Goal: Task Accomplishment & Management: Manage account settings

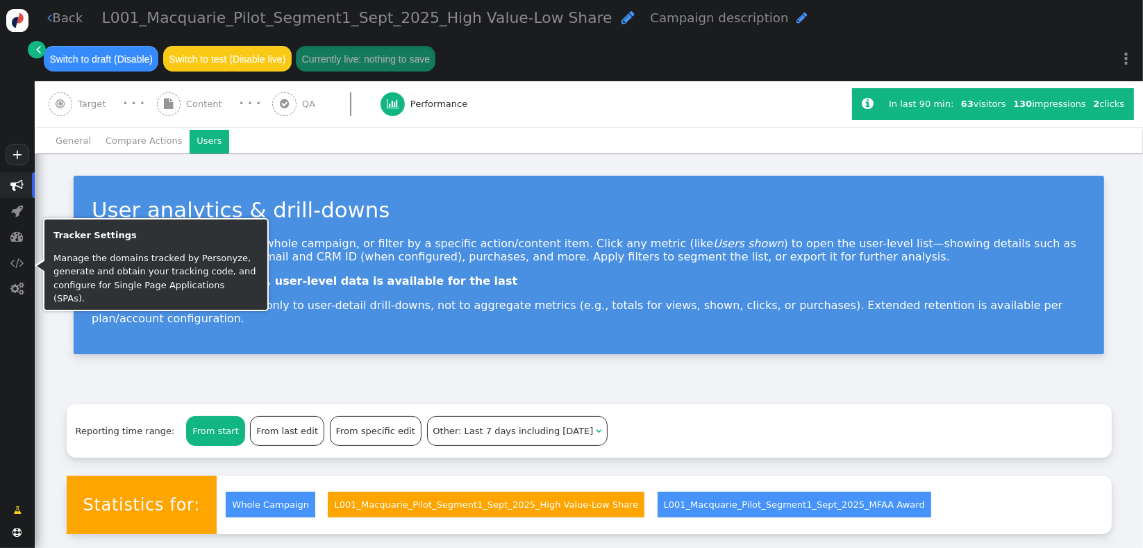
scroll to position [250, 0]
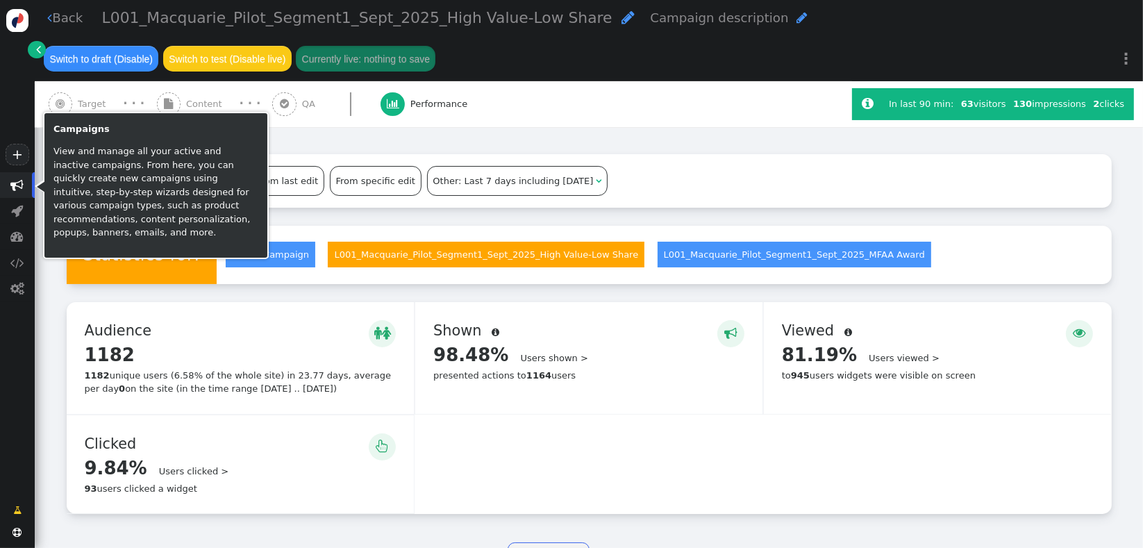
click at [19, 186] on span "" at bounding box center [17, 184] width 13 height 13
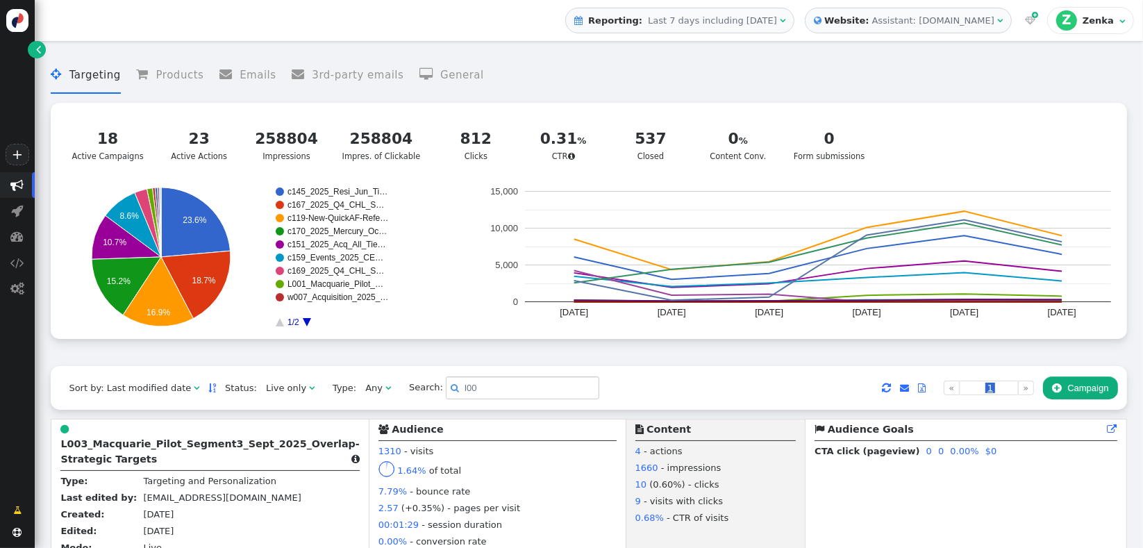
click at [64, 366] on div " Targeting  Products  Emails  3rd-party emails  General ? Active Campaigns…" at bounding box center [589, 207] width 1076 height 318
click at [1114, 24] on div "Zenka" at bounding box center [1100, 20] width 34 height 11
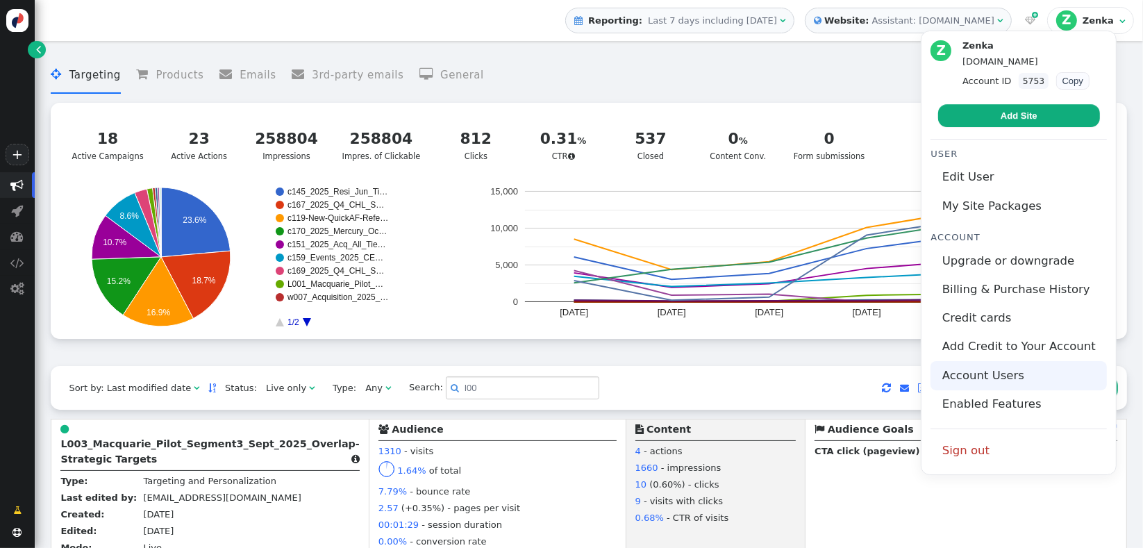
click at [978, 372] on link "Account Users" at bounding box center [1018, 375] width 176 height 28
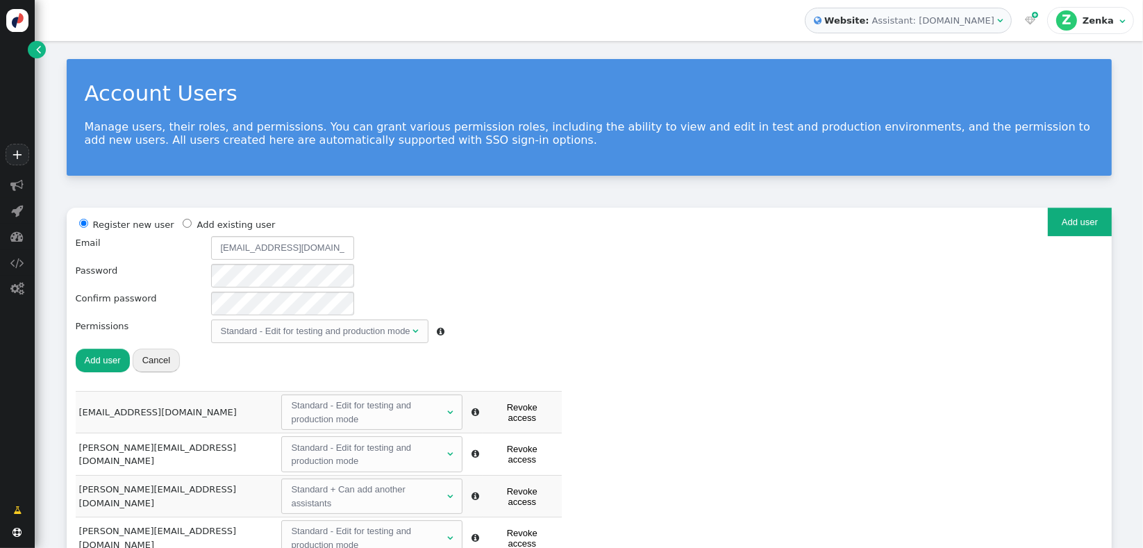
click at [699, 297] on div "Register new user Add existing user Email andrewp@connective.com.au Password Co…" at bounding box center [589, 304] width 1027 height 174
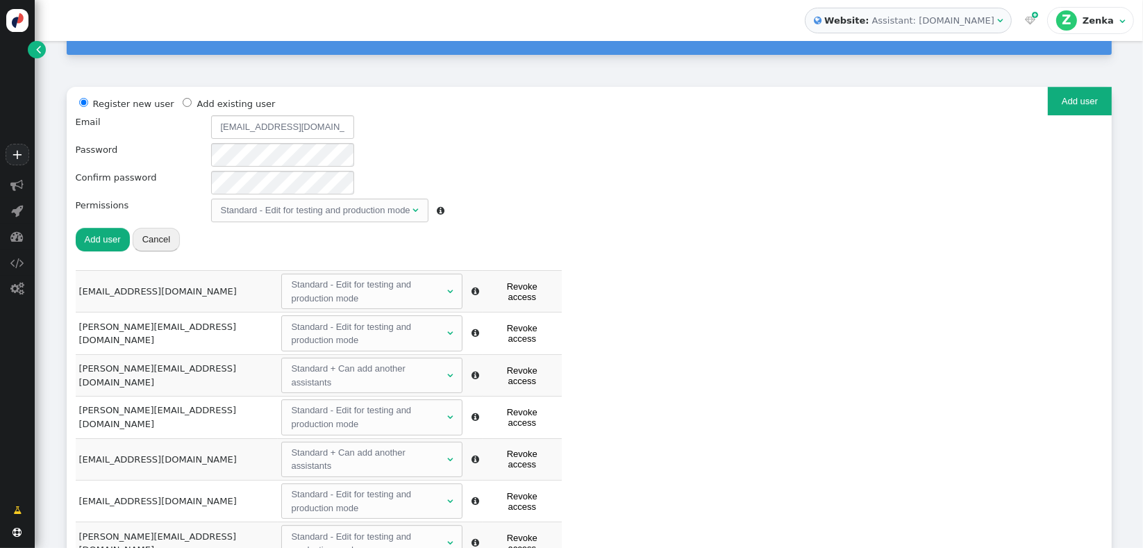
scroll to position [122, 0]
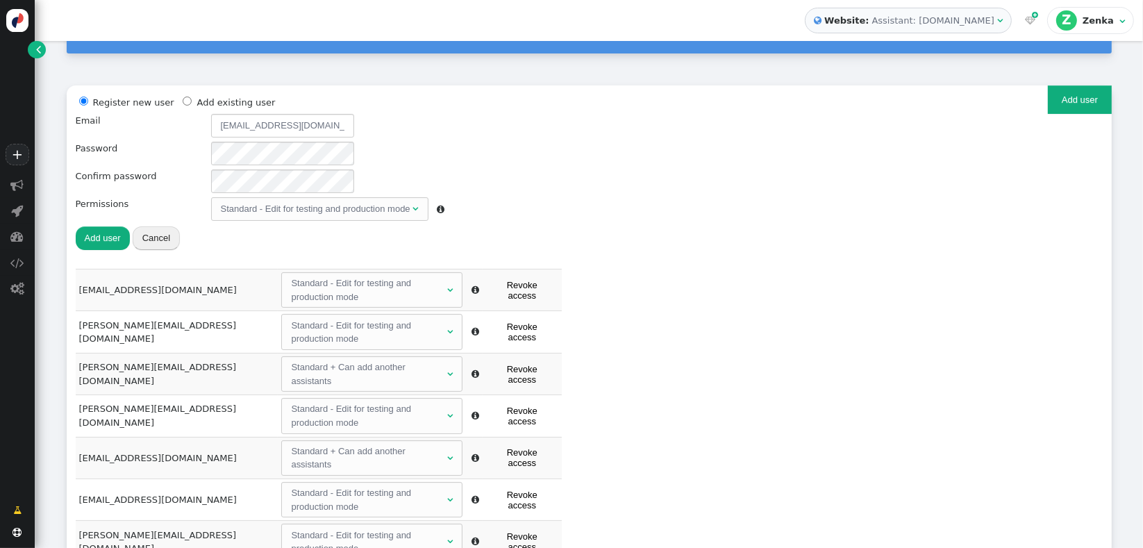
click at [529, 485] on button "Revoke access" at bounding box center [522, 499] width 72 height 28
click at [108, 237] on button "Add user" at bounding box center [103, 238] width 54 height 24
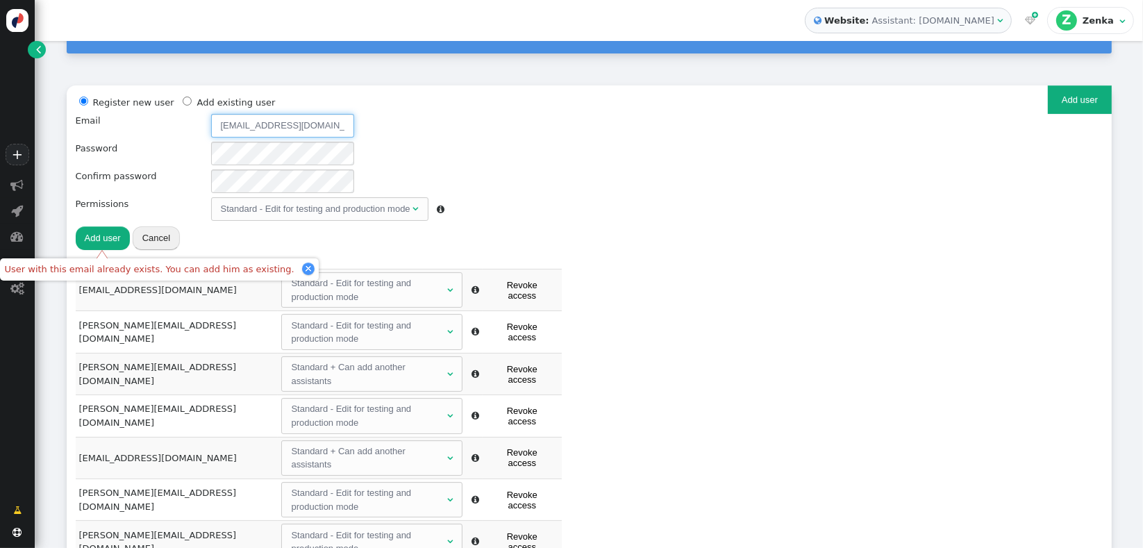
click at [266, 131] on input "[EMAIL_ADDRESS][DOMAIN_NAME]" at bounding box center [282, 126] width 143 height 24
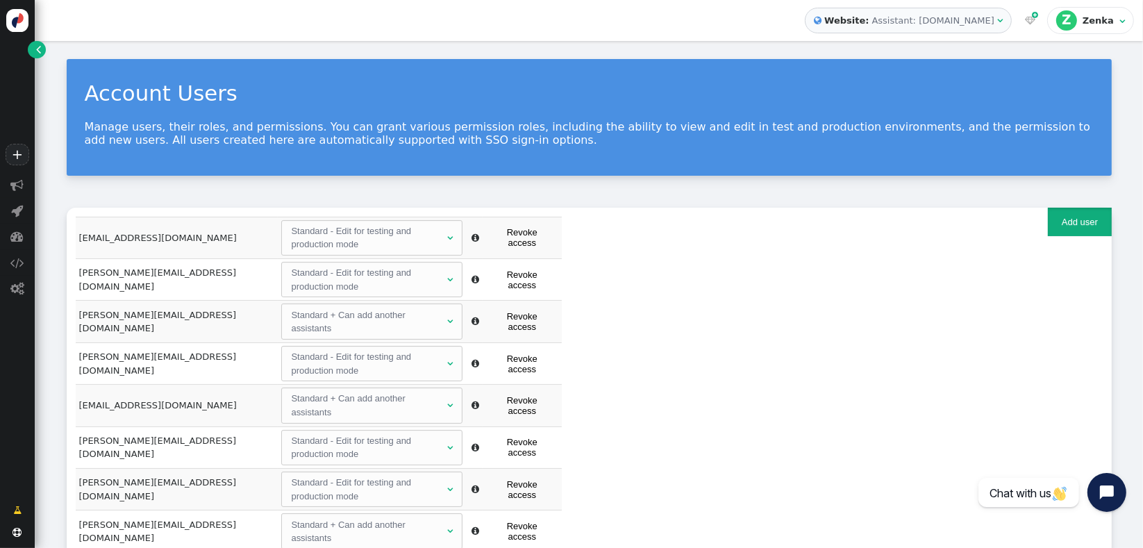
click at [1059, 228] on button "Add user" at bounding box center [1079, 222] width 63 height 28
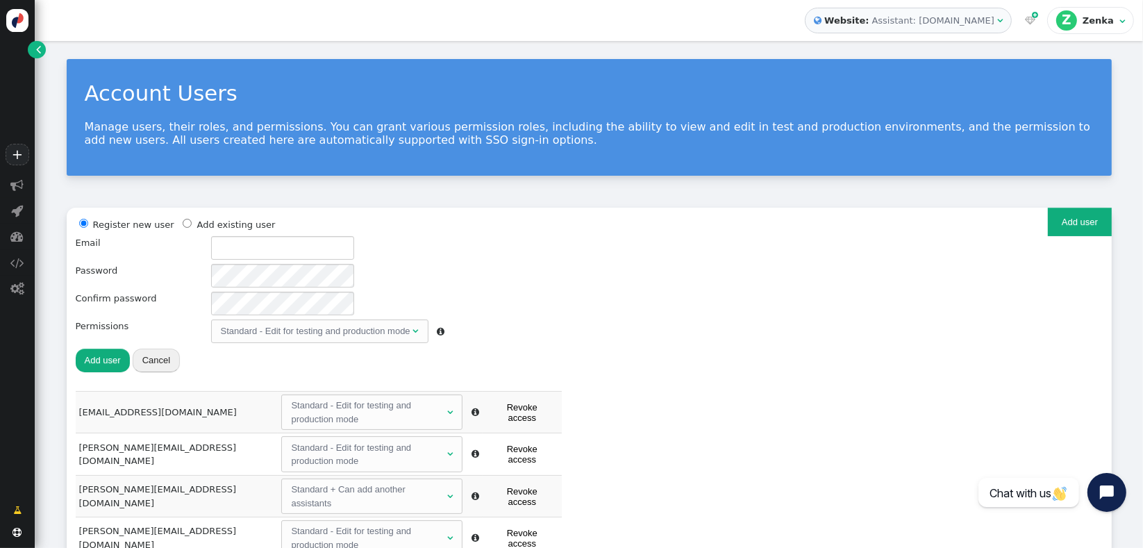
click at [312, 231] on menu "Register new user Add existing user" at bounding box center [260, 224] width 369 height 15
click at [291, 242] on input "text" at bounding box center [282, 248] width 143 height 24
paste input "[EMAIL_ADDRESS][DOMAIN_NAME]"
type input "[EMAIL_ADDRESS][DOMAIN_NAME]"
click at [95, 358] on button "Add user" at bounding box center [103, 361] width 54 height 24
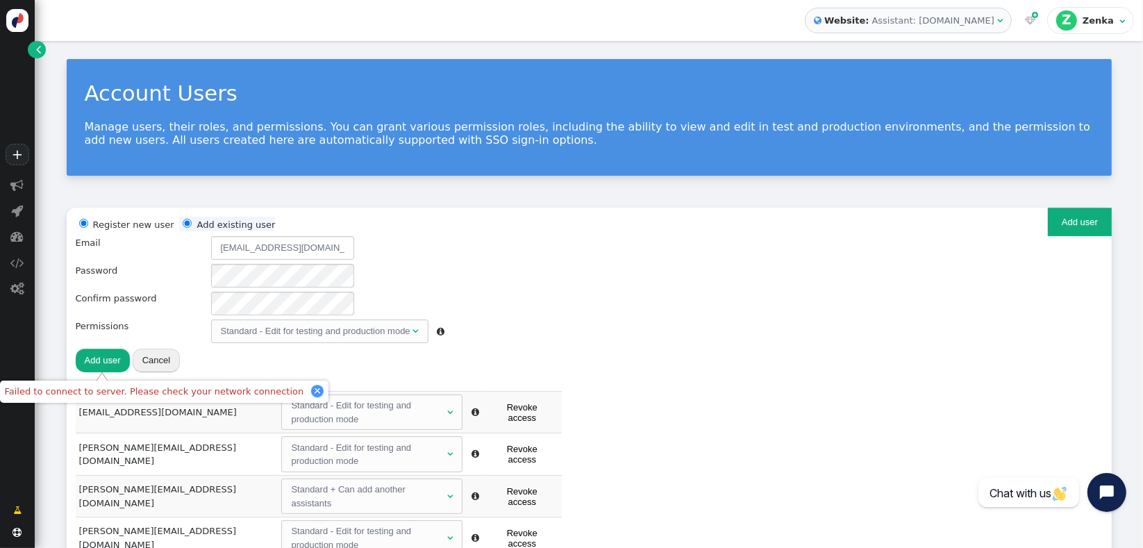
radio input "false"
radio input "true"
click at [182, 219] on span at bounding box center [187, 224] width 17 height 10
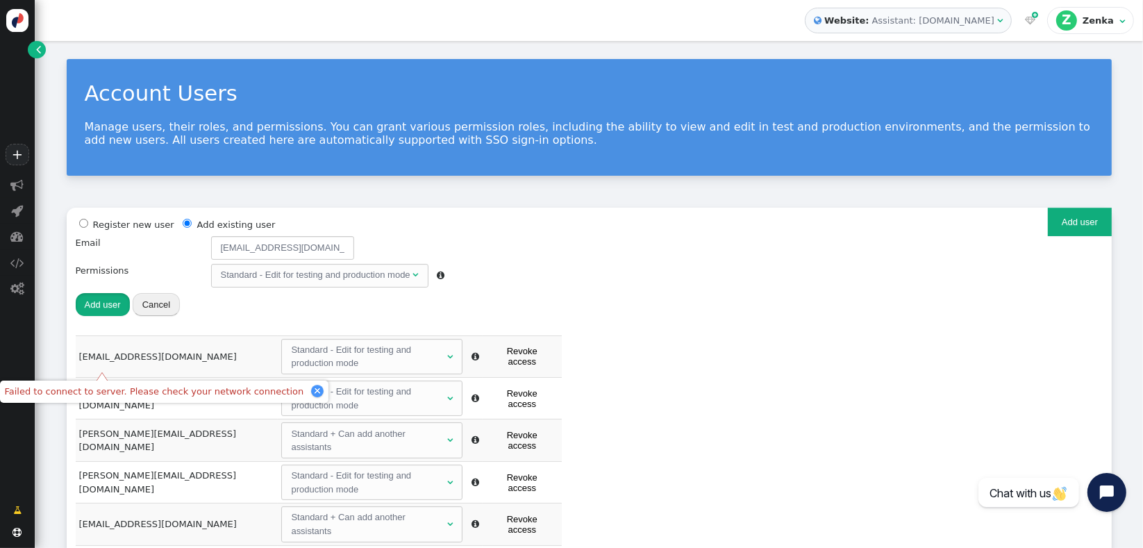
click at [103, 305] on button "Add user" at bounding box center [103, 305] width 54 height 24
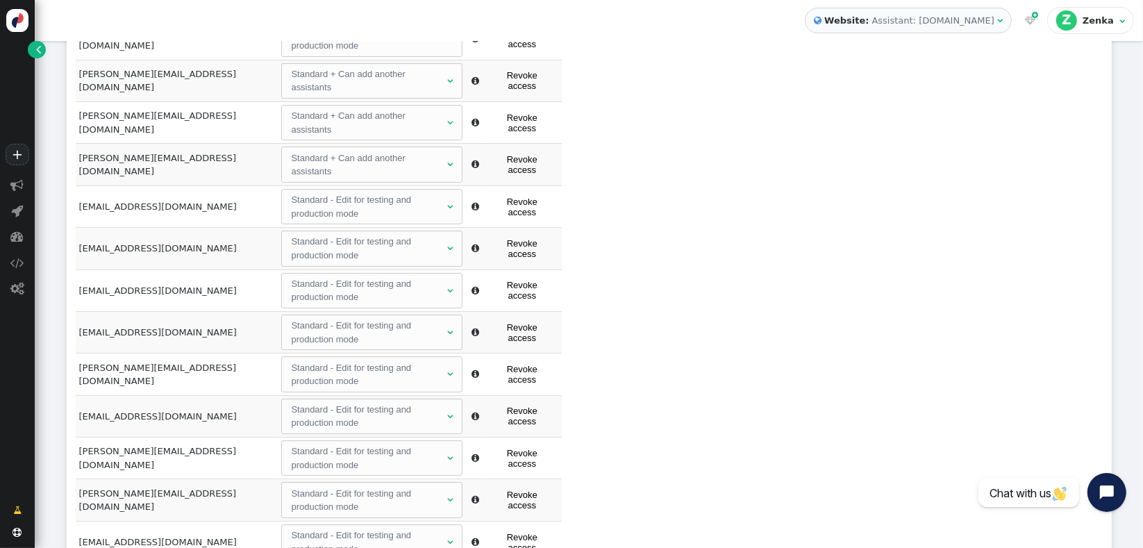
scroll to position [52, 0]
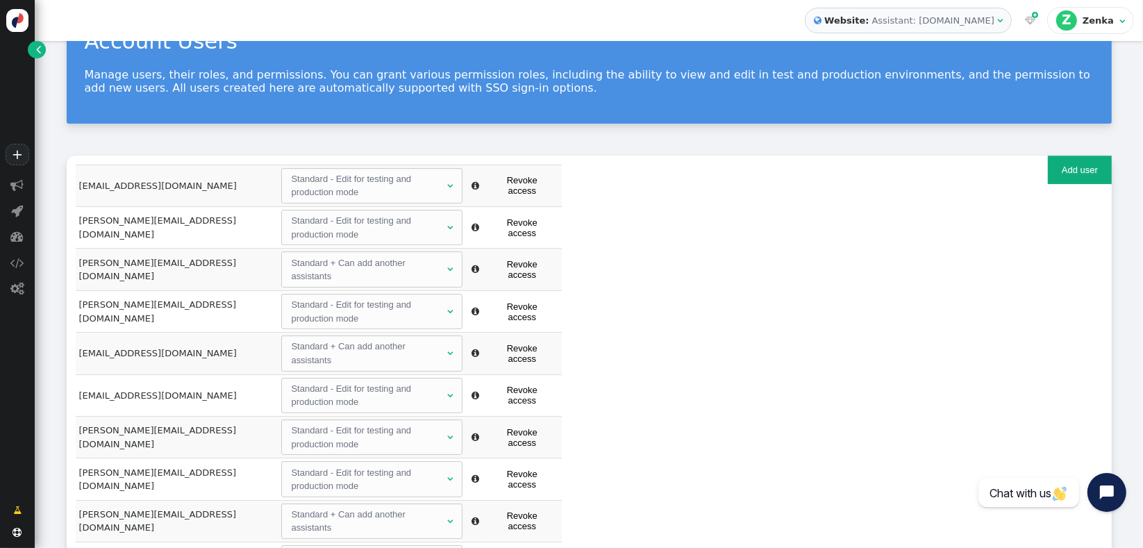
click at [198, 374] on td "[EMAIL_ADDRESS][DOMAIN_NAME]" at bounding box center [177, 395] width 203 height 42
